Goal: Book appointment/travel/reservation

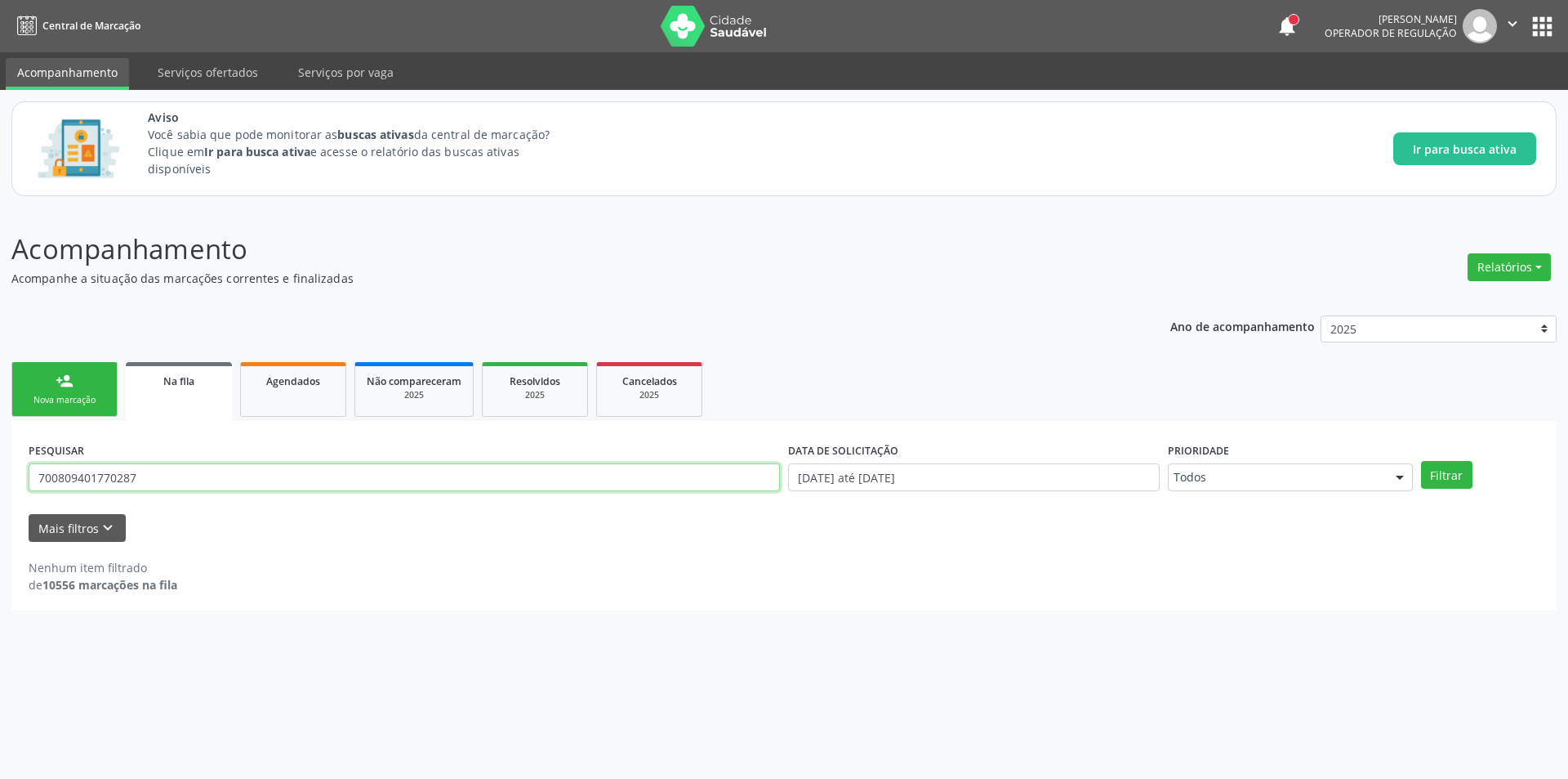
click at [172, 479] on input "700809401770287" at bounding box center [404, 476] width 751 height 27
type input "7"
paste input "700502966223855"
click at [1449, 476] on button "Filtrar" at bounding box center [1447, 474] width 51 height 27
drag, startPoint x: 181, startPoint y: 482, endPoint x: 185, endPoint y: 444, distance: 38.2
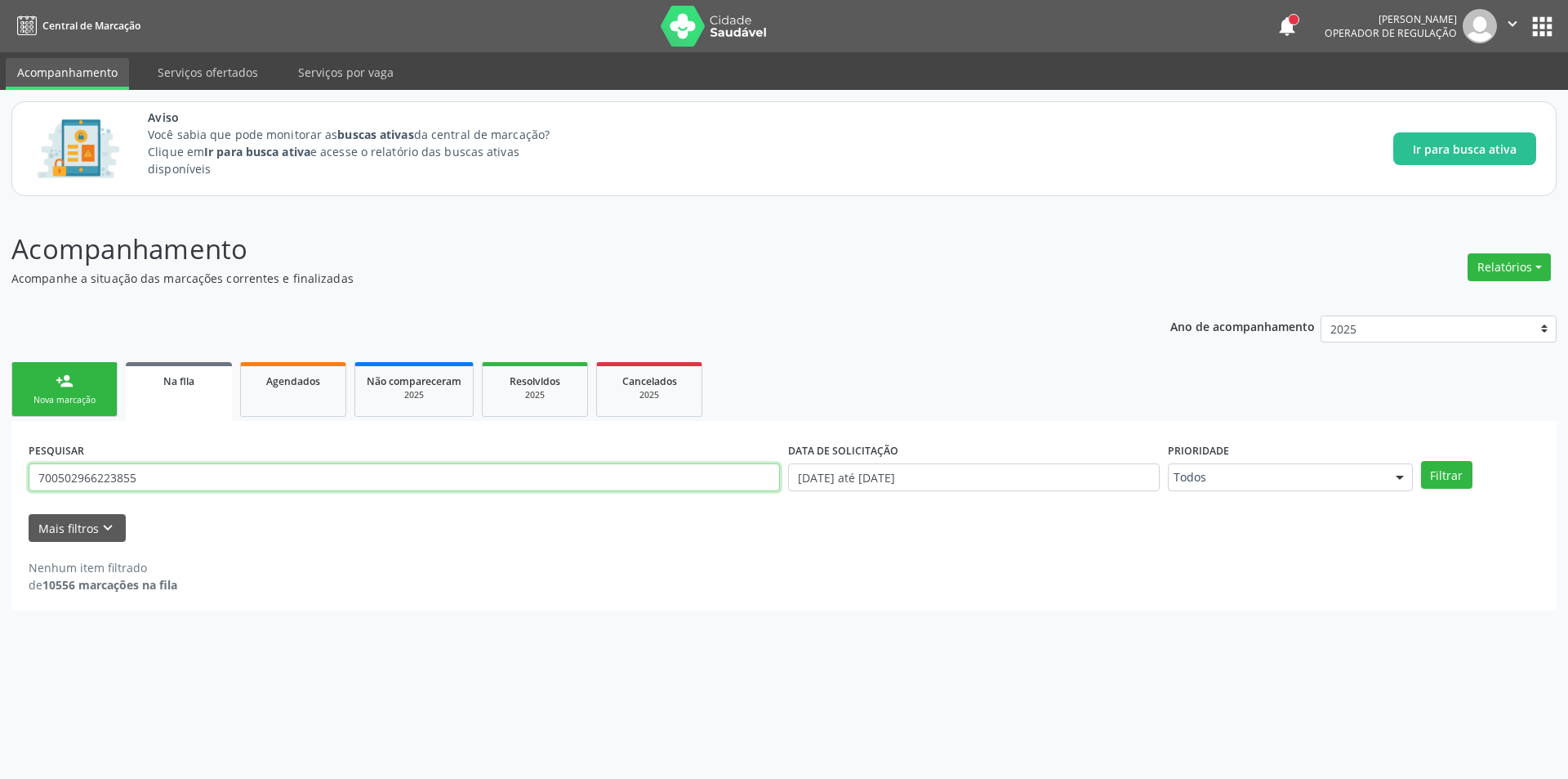
click at [181, 479] on input "700502966223855" at bounding box center [404, 476] width 751 height 27
type input "7"
type input "07662290760"
click at [1448, 471] on button "Filtrar" at bounding box center [1447, 474] width 51 height 27
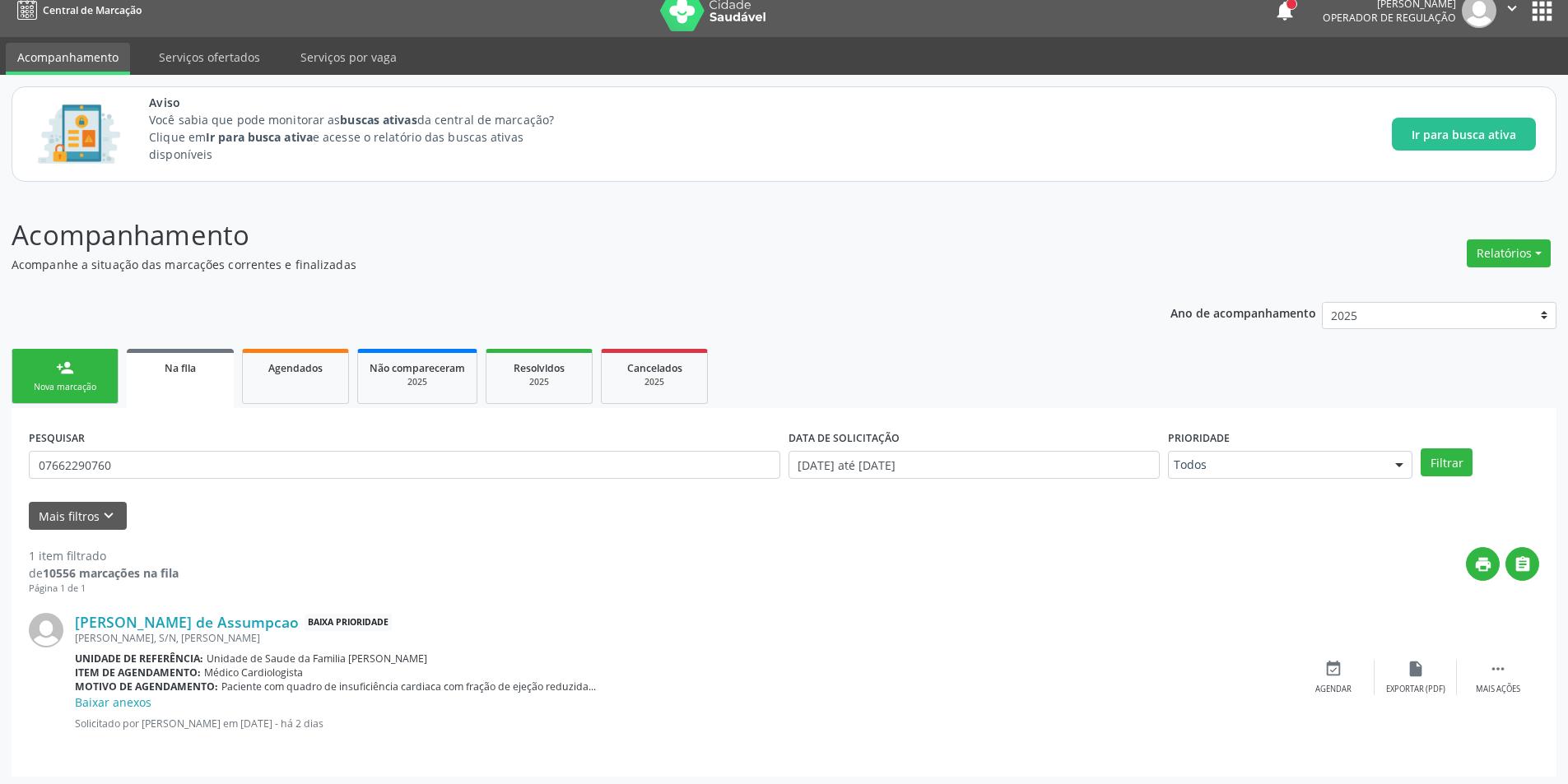
scroll to position [20, 0]
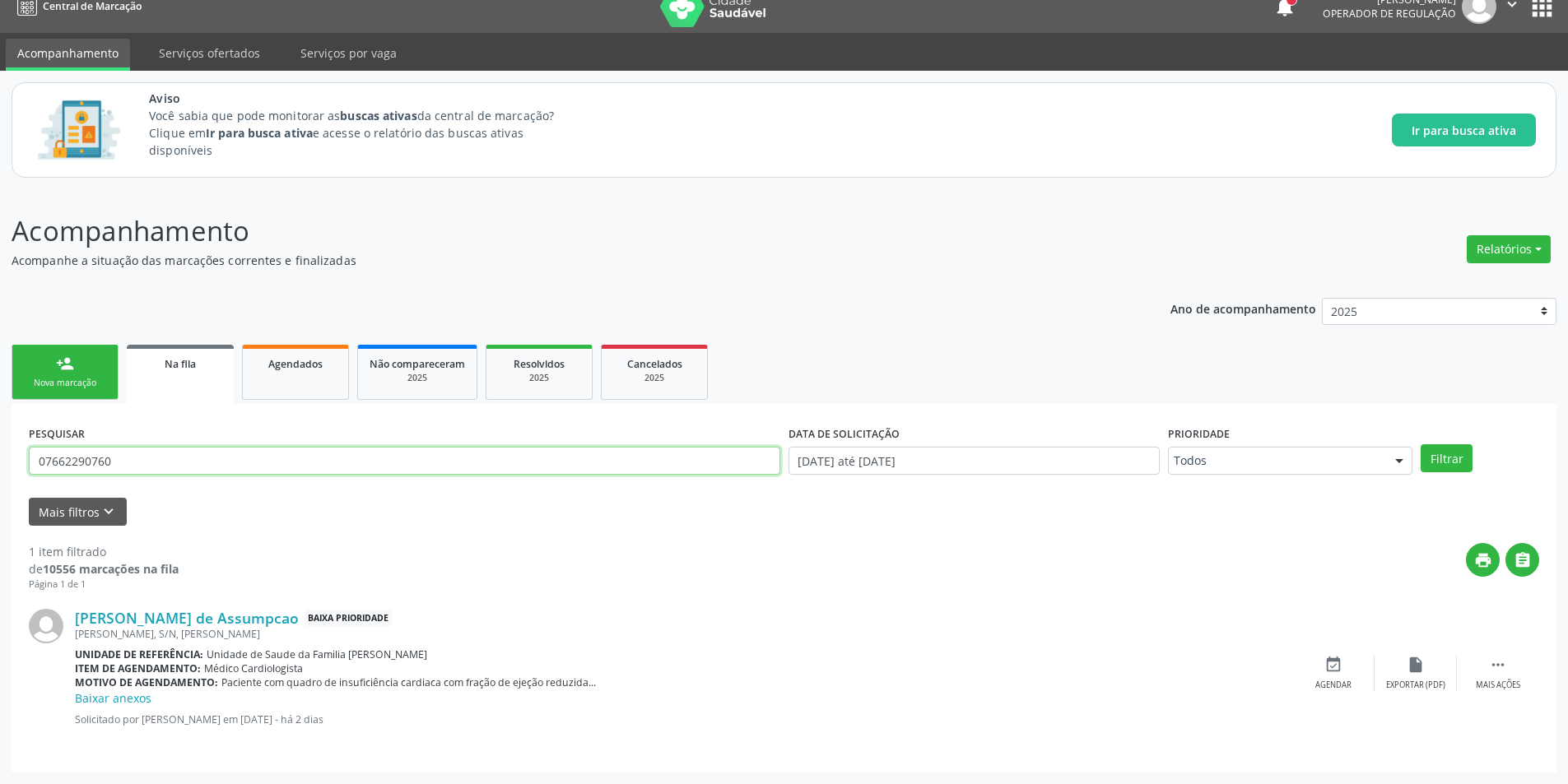
click at [76, 459] on input "07662290760" at bounding box center [404, 460] width 751 height 28
click at [1349, 674] on div "event_available Agendar" at bounding box center [1333, 673] width 82 height 35
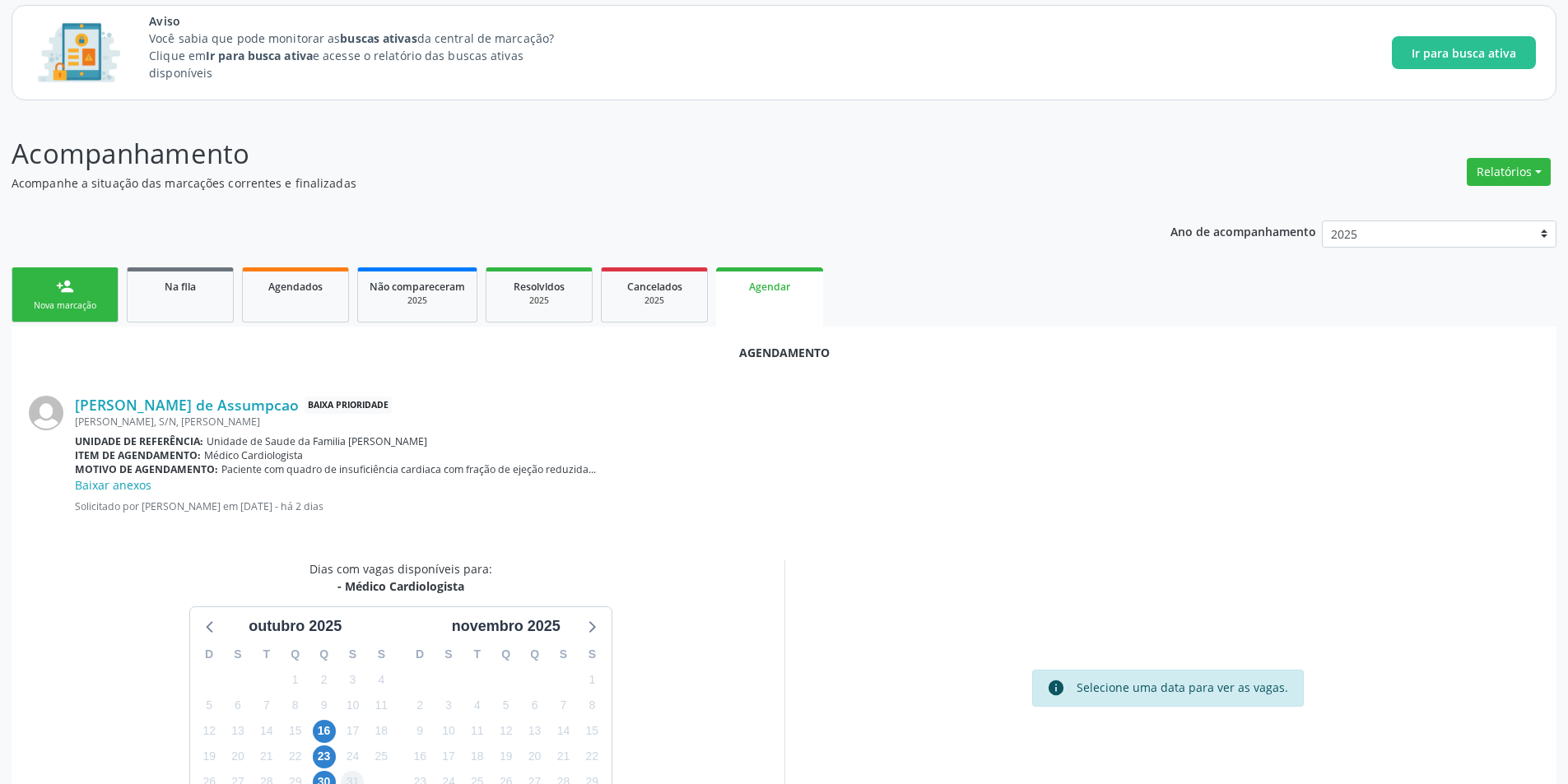
scroll to position [208, 0]
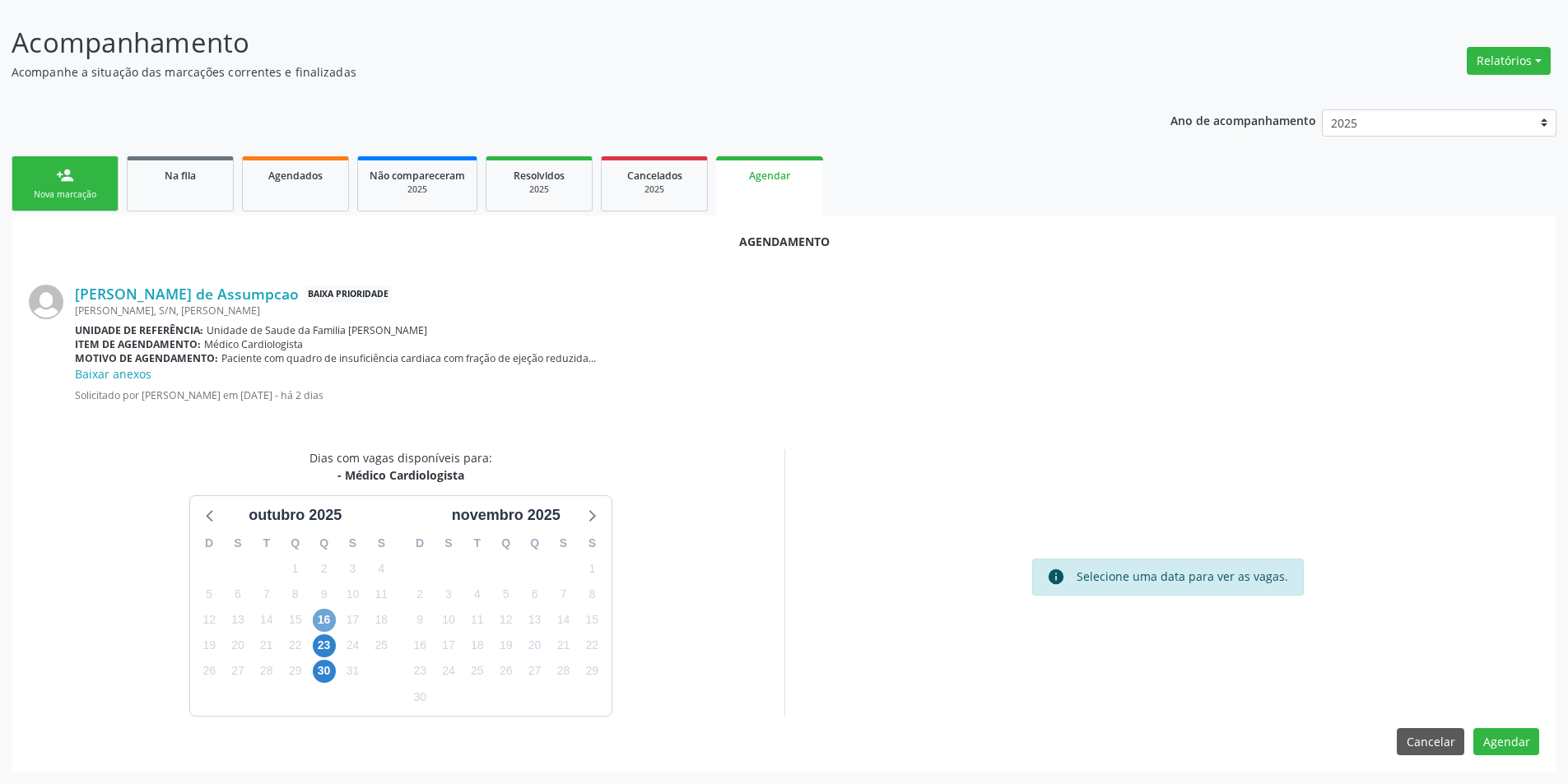
click at [317, 623] on span "16" at bounding box center [324, 620] width 23 height 23
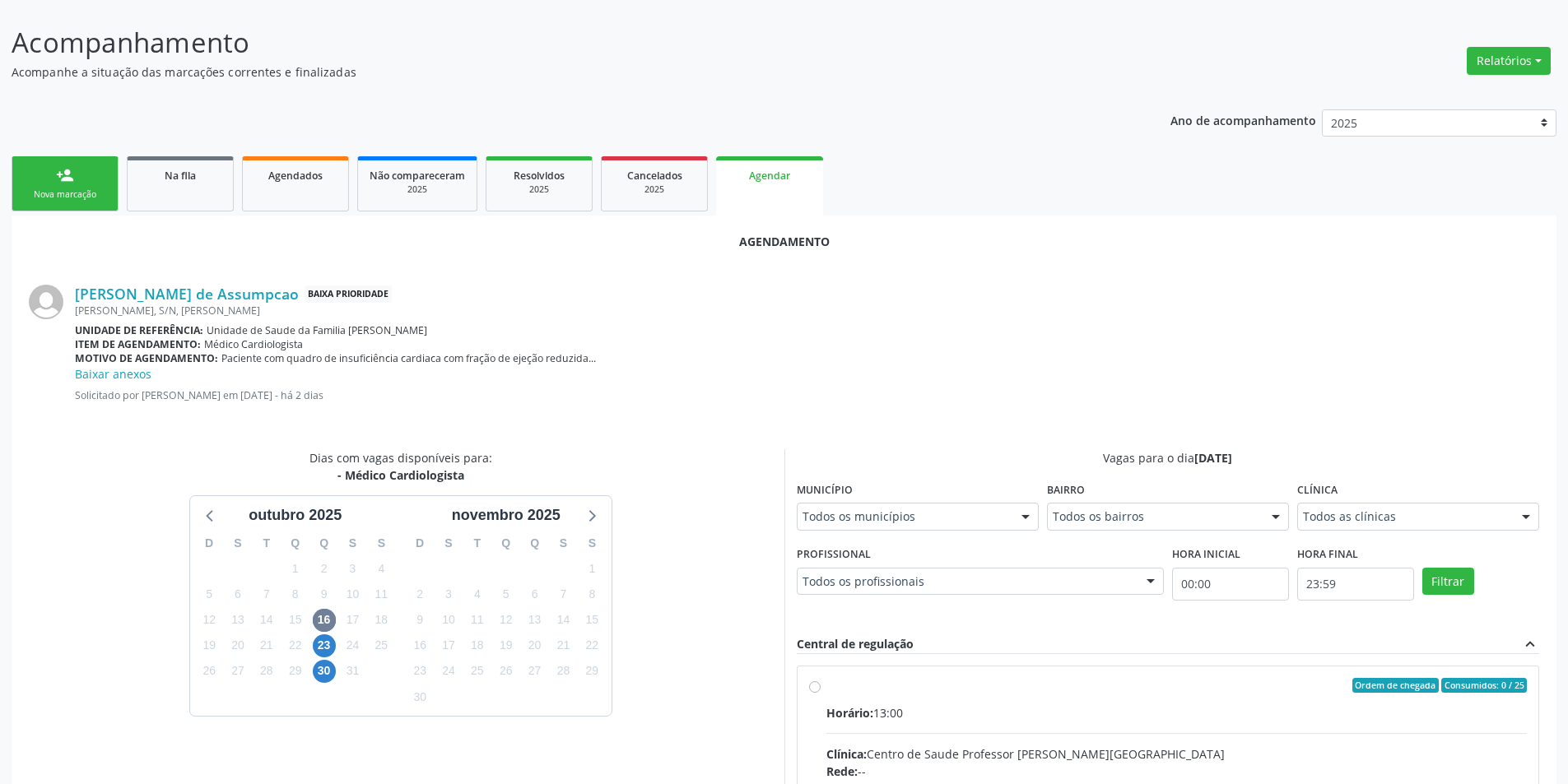
click at [818, 691] on input "Ordem de chegada Consumidos: 0 / 25 Horário: 13:00 Clínica: Centro de Saude Pro…" at bounding box center [815, 685] width 11 height 15
radio input "true"
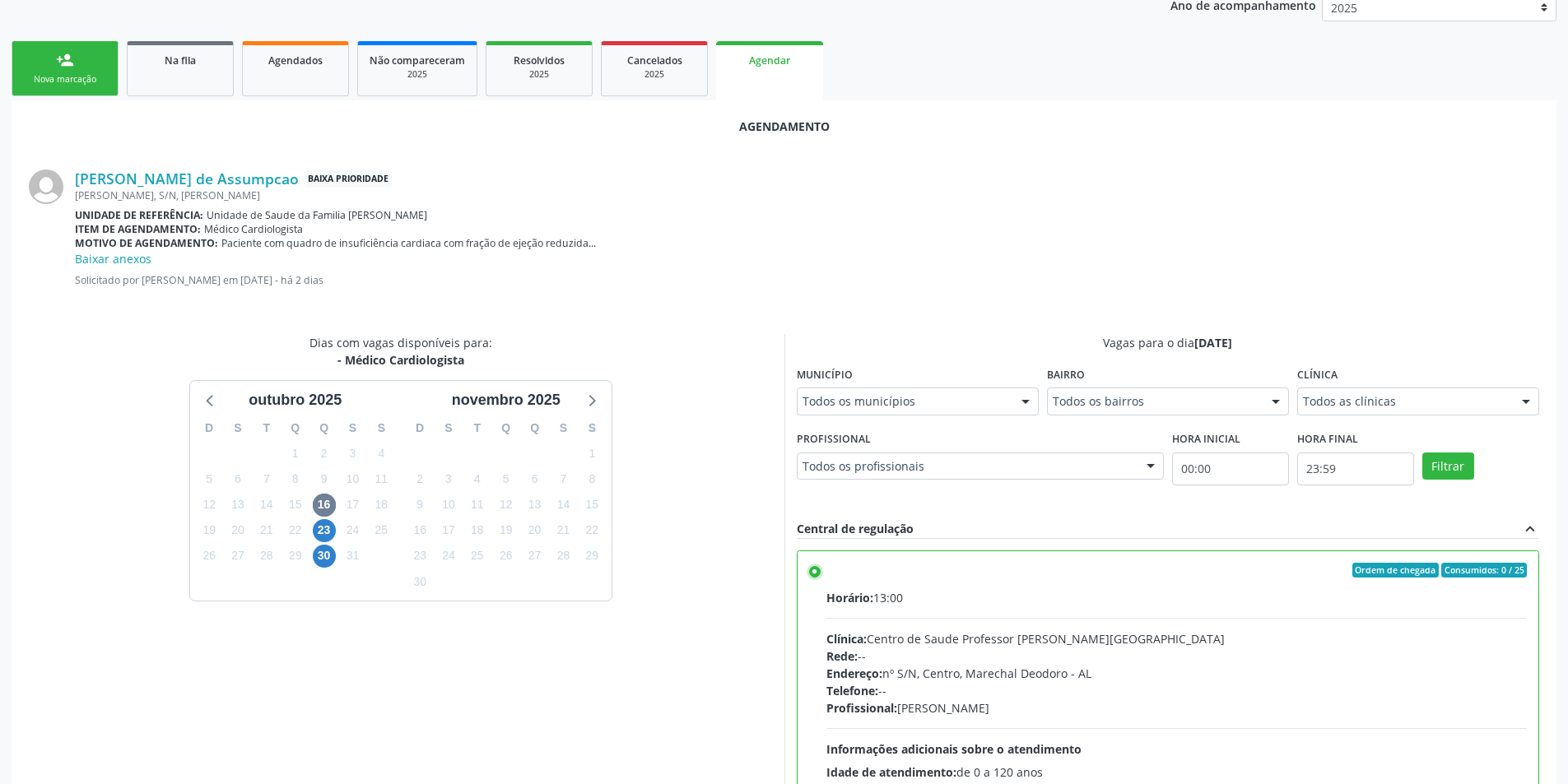
scroll to position [476, 0]
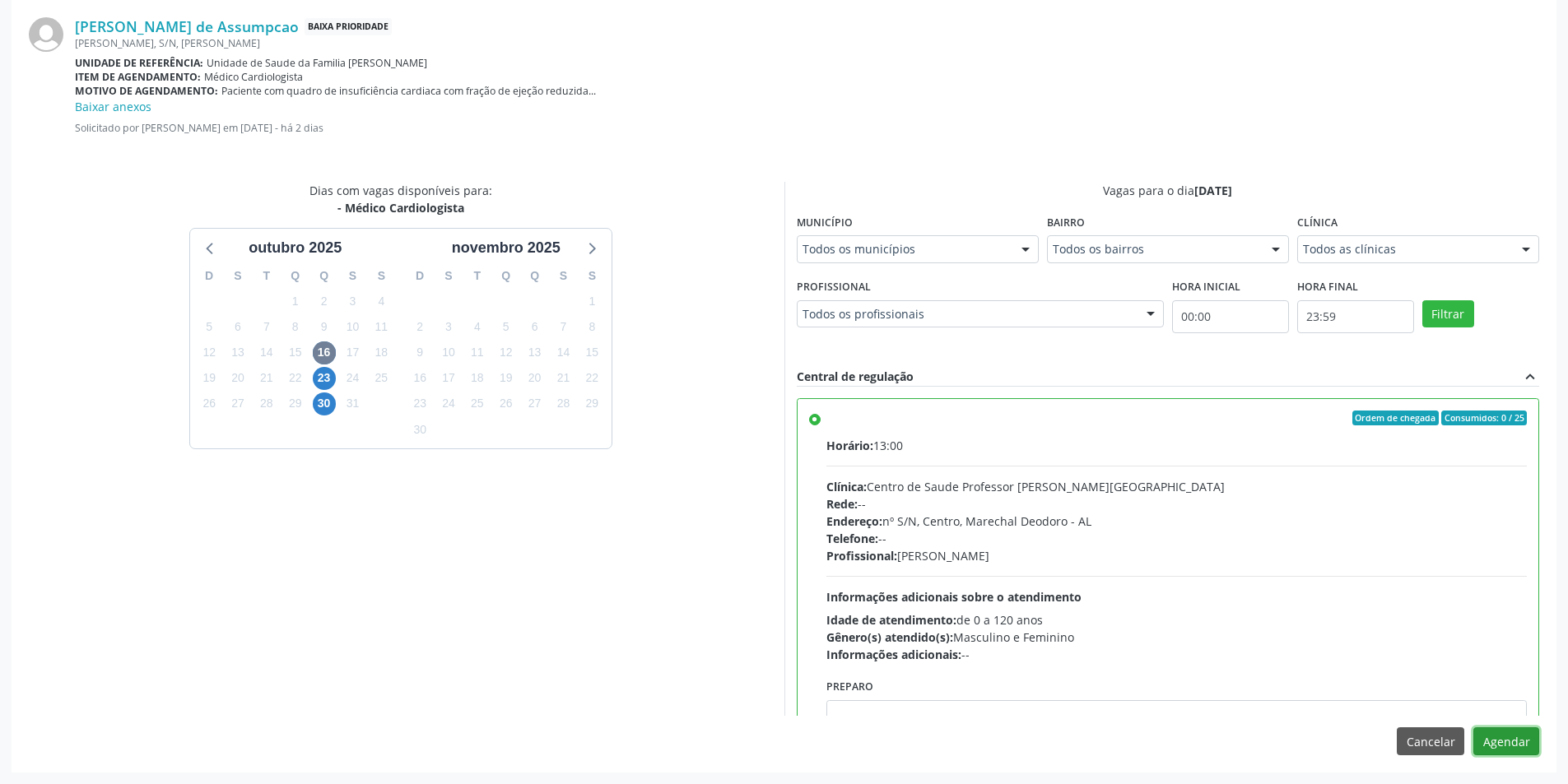
click at [1509, 738] on button "Agendar" at bounding box center [1505, 740] width 66 height 28
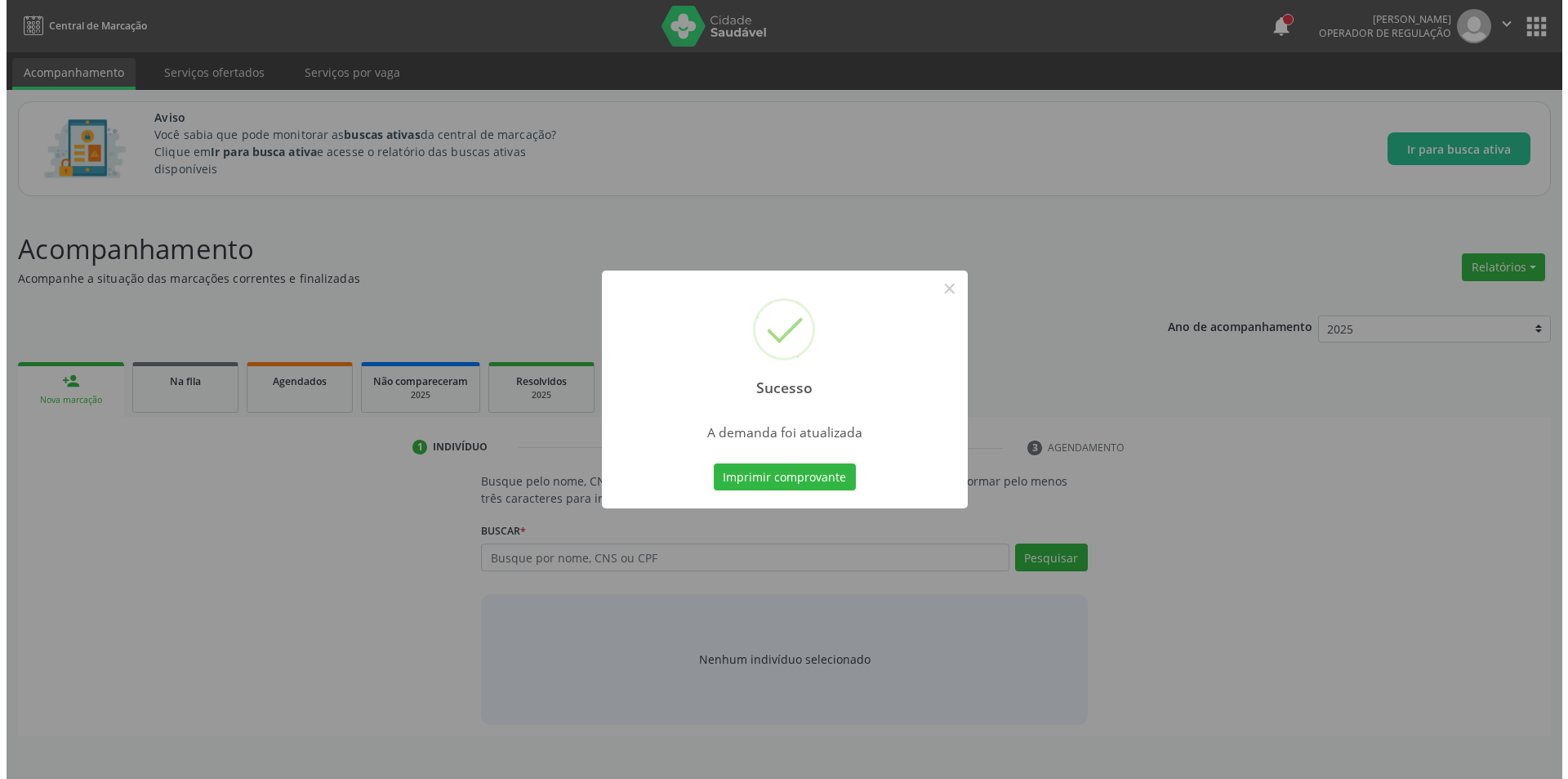
scroll to position [0, 0]
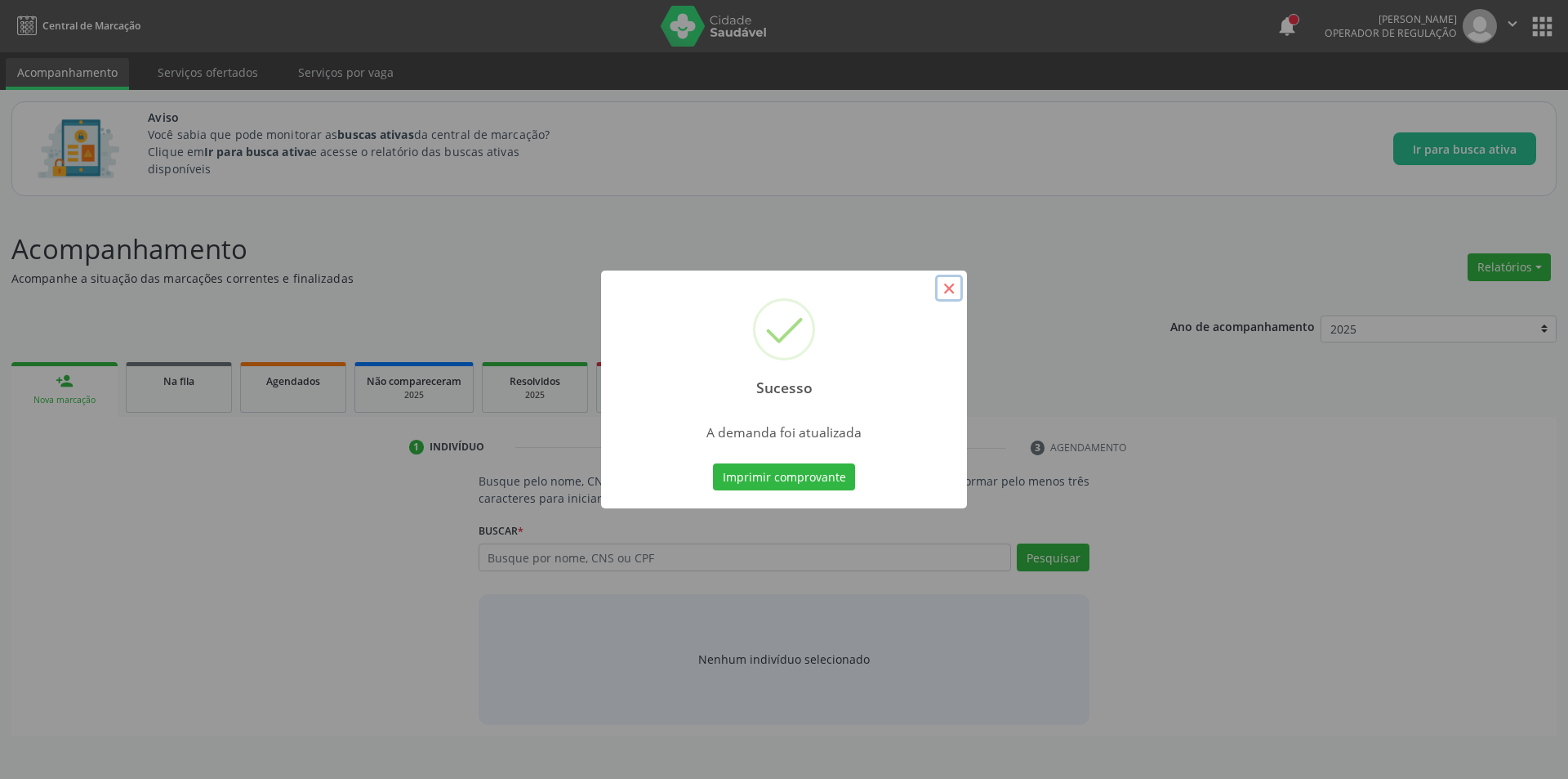
click at [955, 285] on button "×" at bounding box center [949, 287] width 27 height 27
